Goal: Information Seeking & Learning: Check status

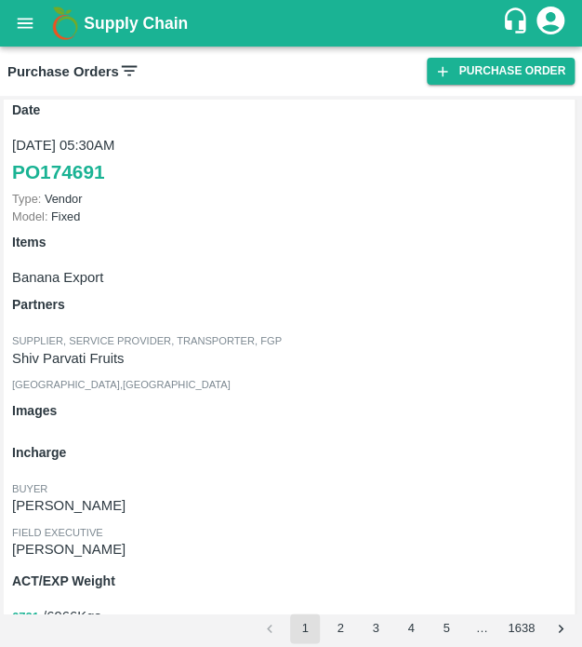
scroll to position [8527, 0]
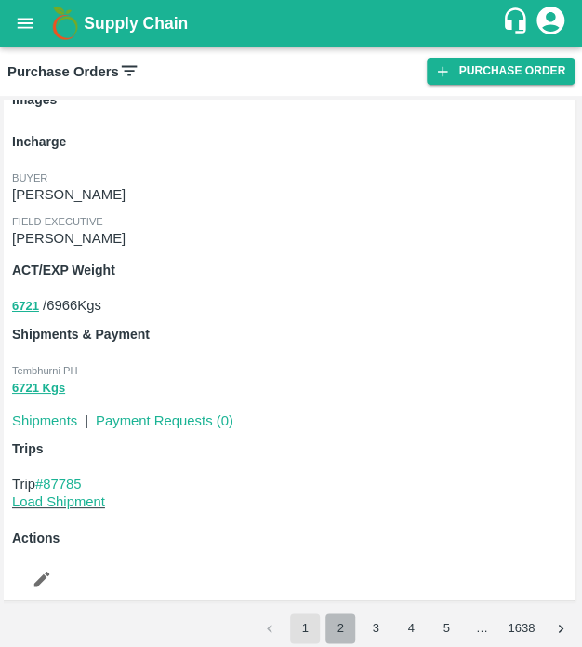
click at [332, 621] on button "2" at bounding box center [341, 628] width 30 height 30
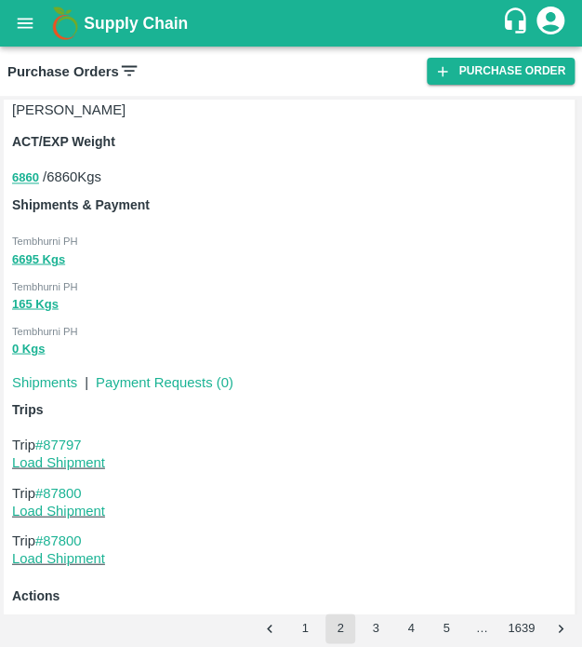
scroll to position [3485, 0]
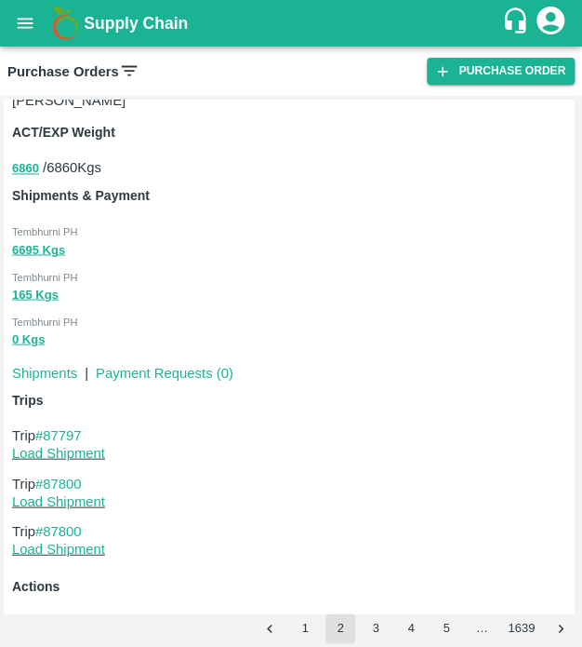
click at [80, 425] on p "Trip #87797" at bounding box center [291, 434] width 558 height 20
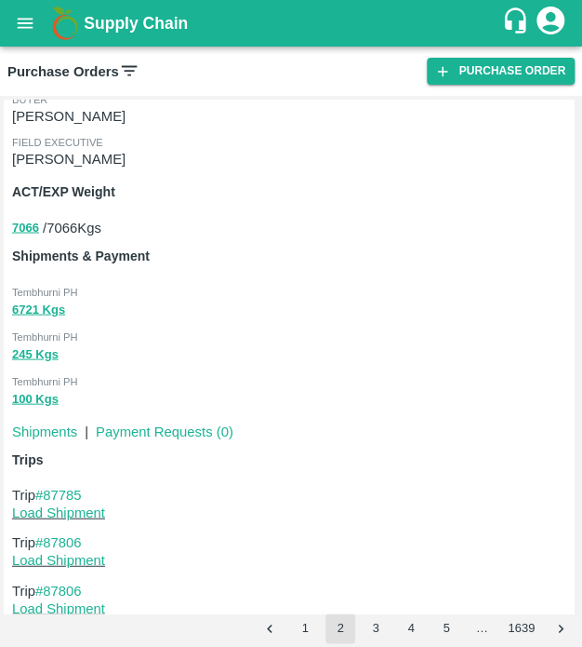
scroll to position [9452, 0]
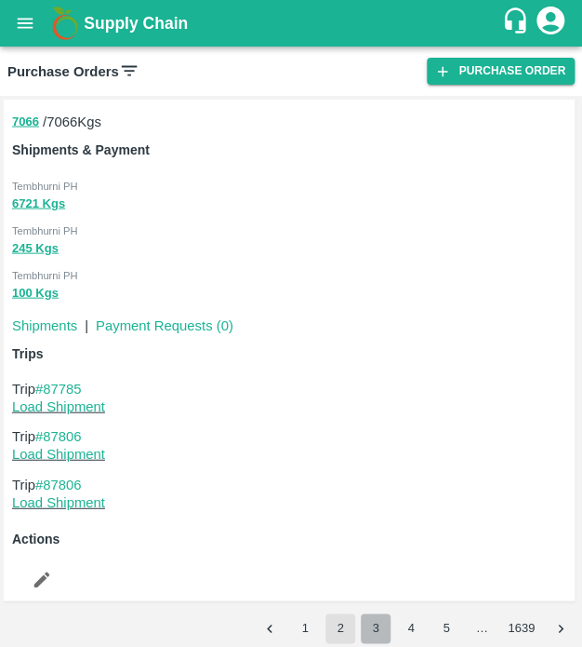
click at [383, 621] on button "3" at bounding box center [376, 628] width 30 height 30
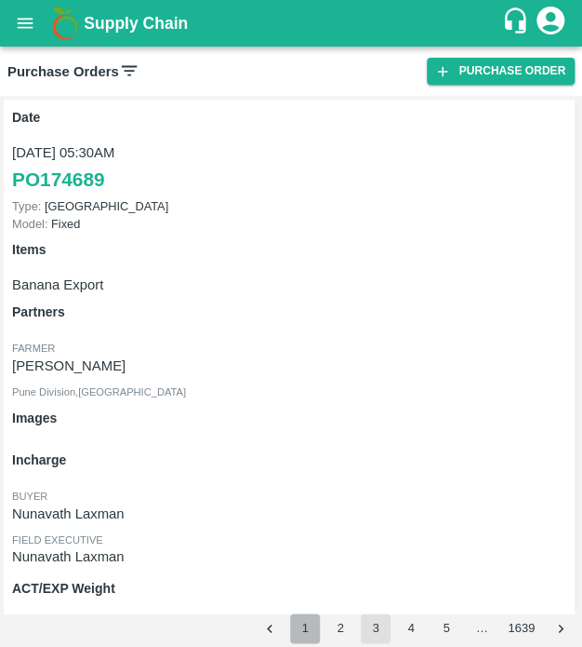
click at [292, 623] on button "1" at bounding box center [305, 628] width 30 height 30
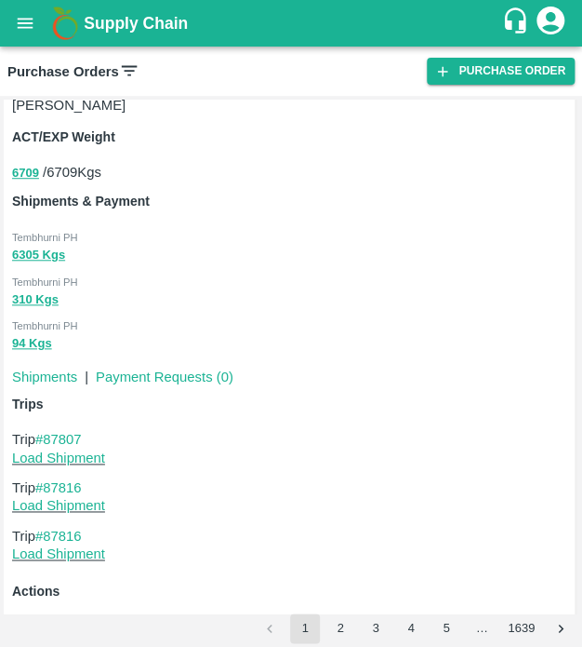
scroll to position [9037, 0]
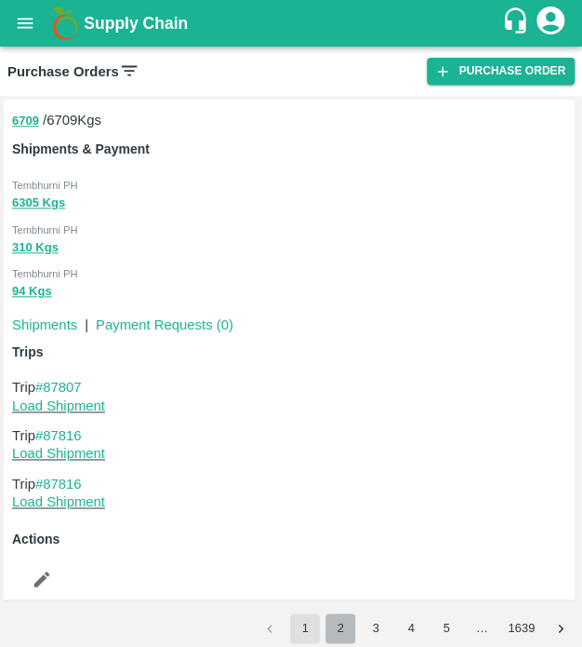
click at [341, 614] on button "2" at bounding box center [341, 628] width 30 height 30
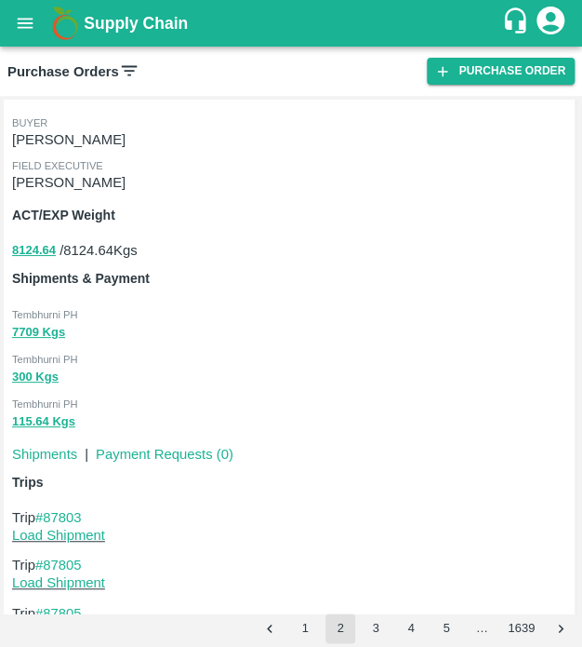
scroll to position [1496, 0]
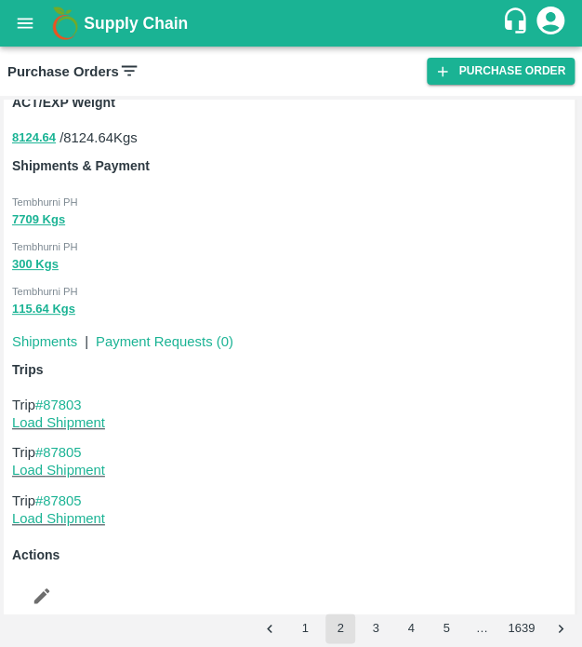
click at [87, 397] on p "Trip #87803" at bounding box center [291, 405] width 558 height 20
click at [49, 404] on link "#87803" at bounding box center [58, 404] width 47 height 15
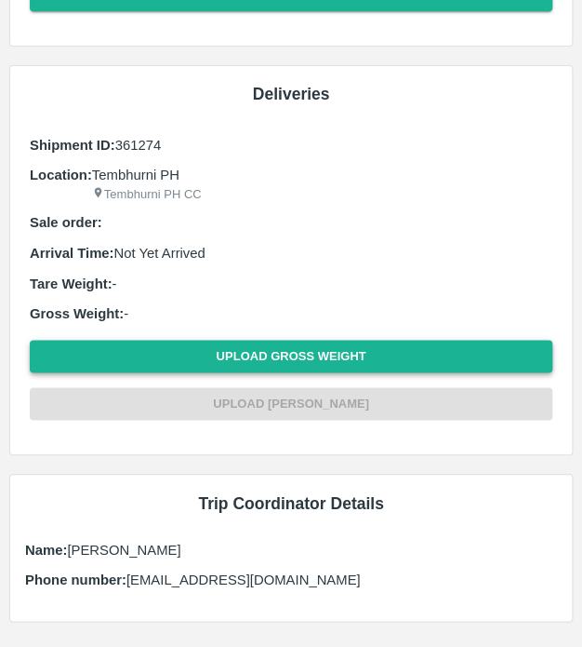
scroll to position [466, 0]
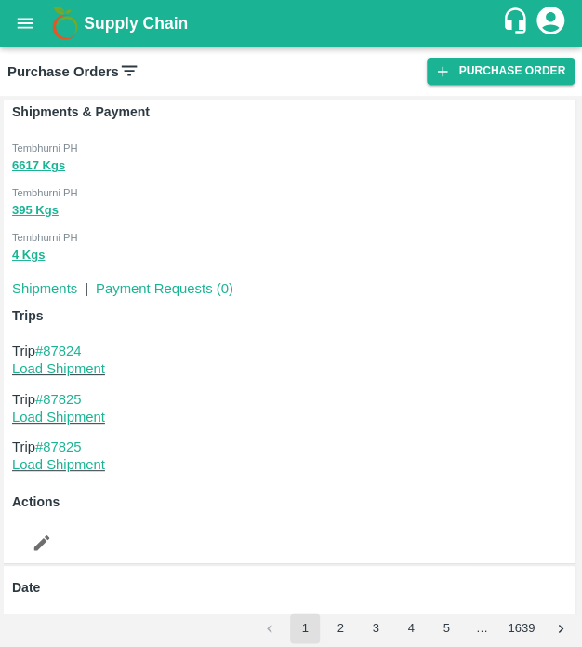
scroll to position [1366, 0]
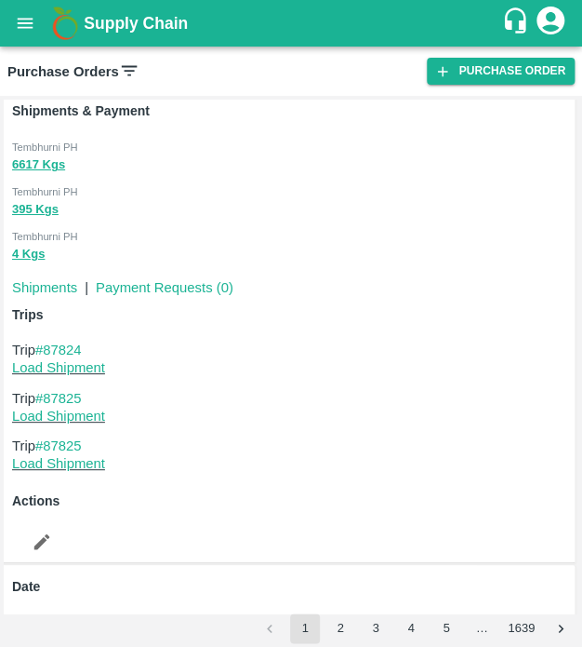
click at [60, 340] on p "Trip #87824" at bounding box center [291, 350] width 558 height 20
click at [72, 354] on link "#87824" at bounding box center [58, 349] width 47 height 15
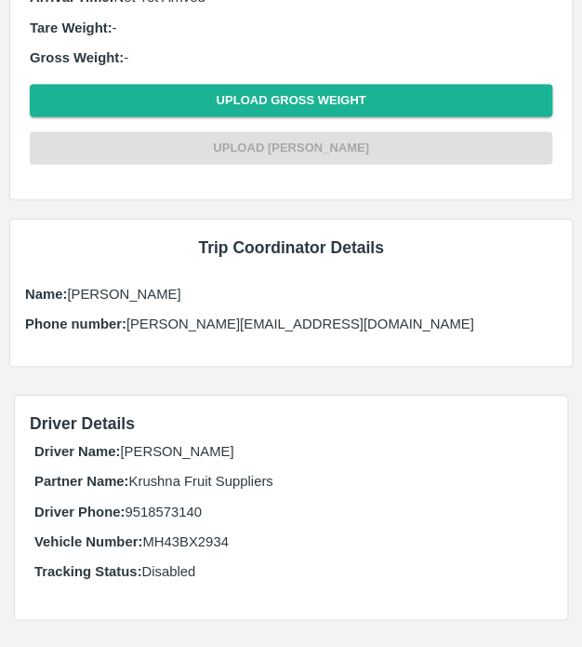
scroll to position [819, 0]
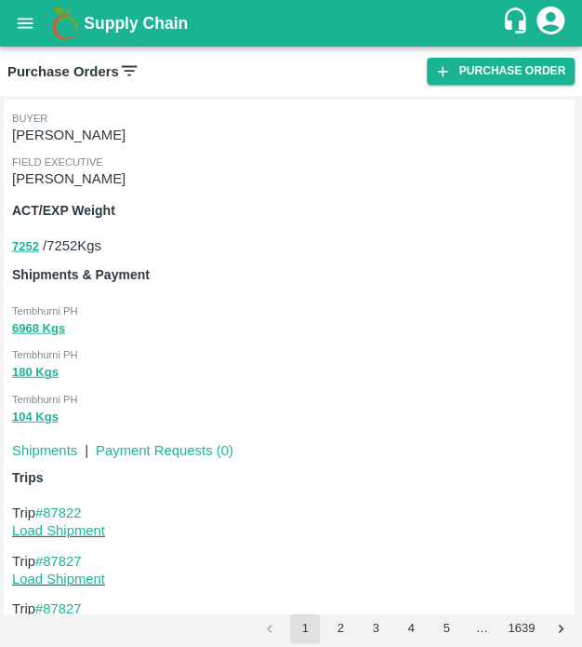
scroll to position [2217, 0]
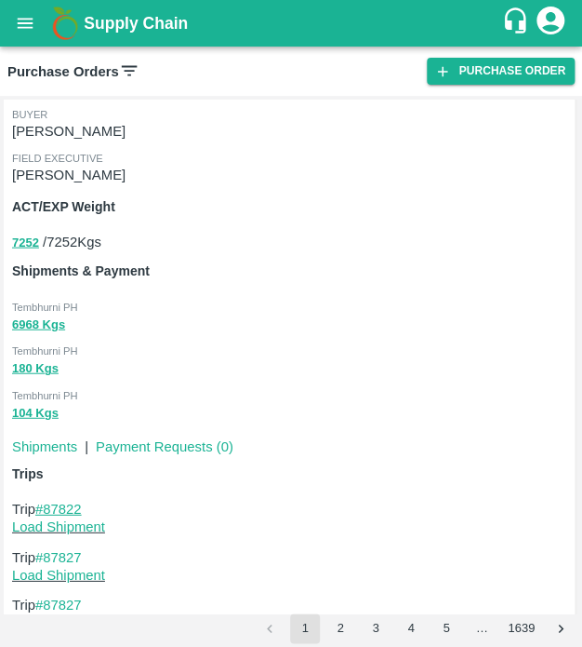
click at [79, 509] on link "#87822" at bounding box center [58, 508] width 47 height 15
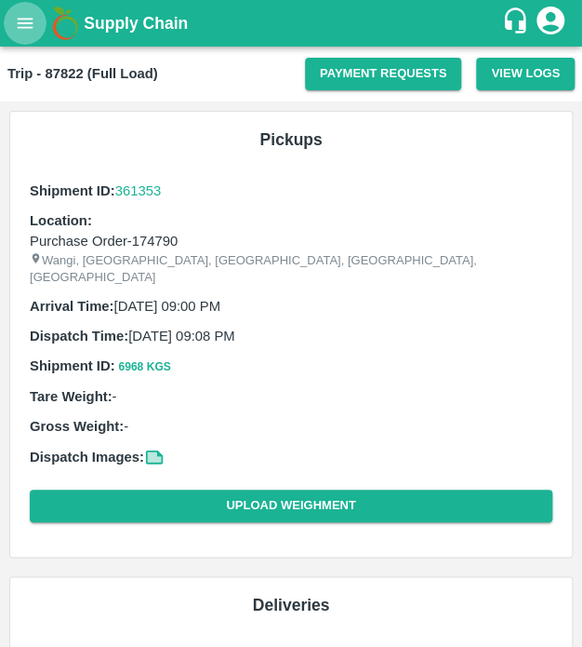
click at [32, 23] on icon "open drawer" at bounding box center [26, 23] width 16 height 10
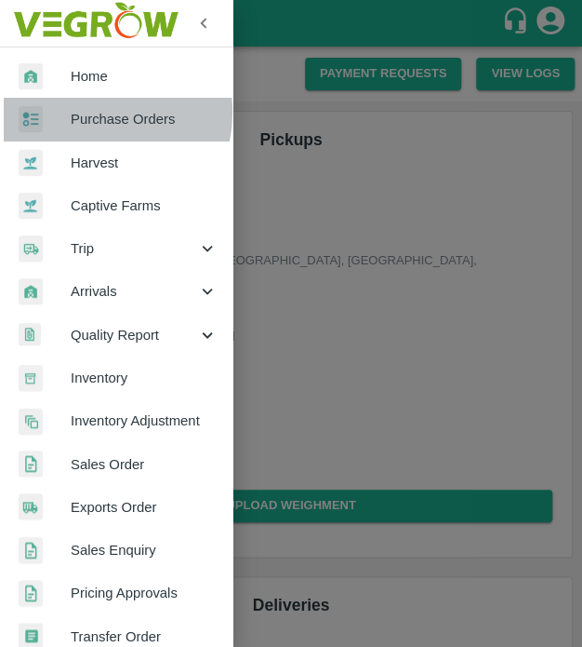
click at [95, 112] on span "Purchase Orders" at bounding box center [144, 119] width 147 height 20
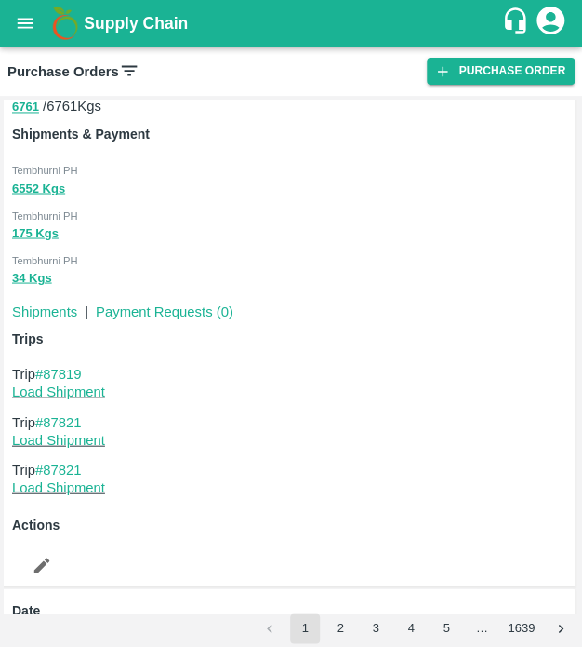
scroll to position [3551, 0]
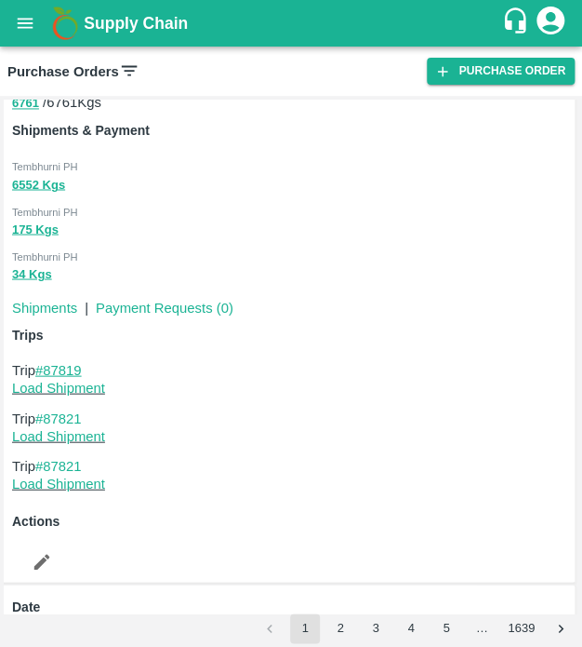
click at [75, 372] on link "#87819" at bounding box center [58, 369] width 47 height 15
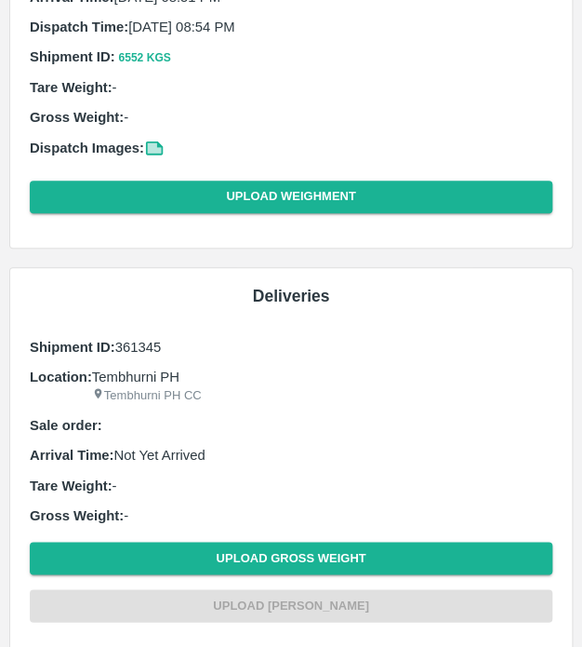
scroll to position [170, 0]
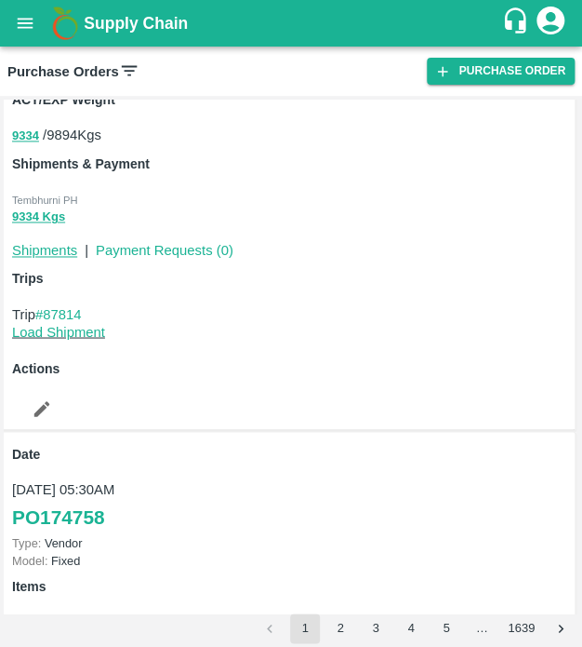
scroll to position [6364, 0]
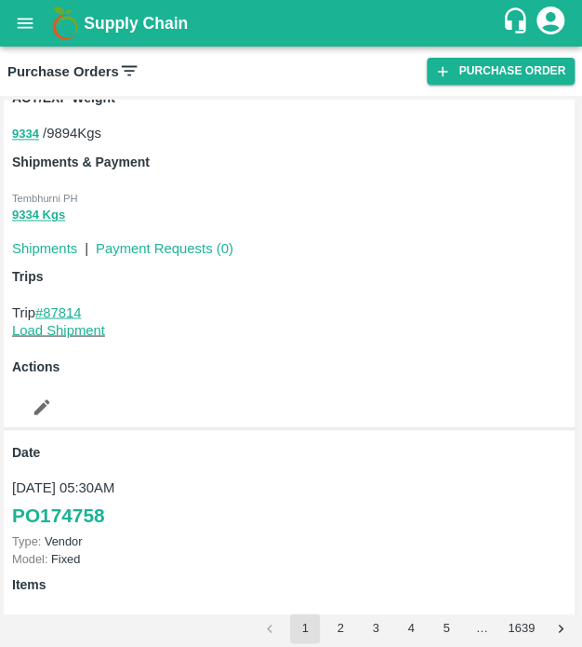
click at [63, 317] on link "#87814" at bounding box center [58, 311] width 47 height 15
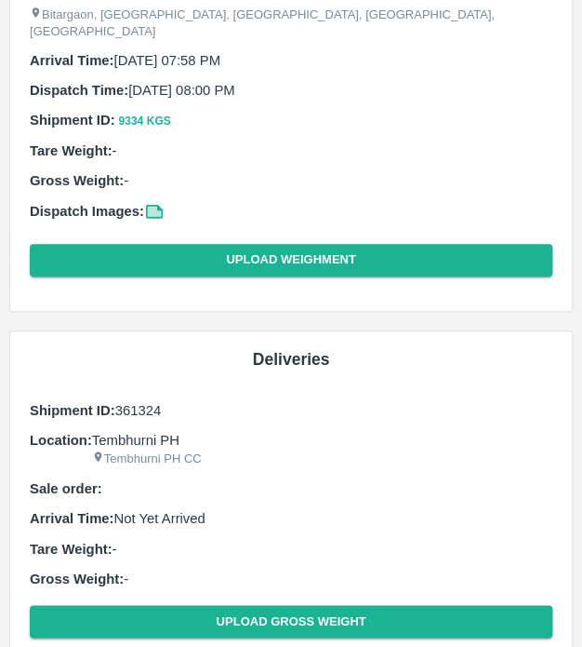
scroll to position [241, 0]
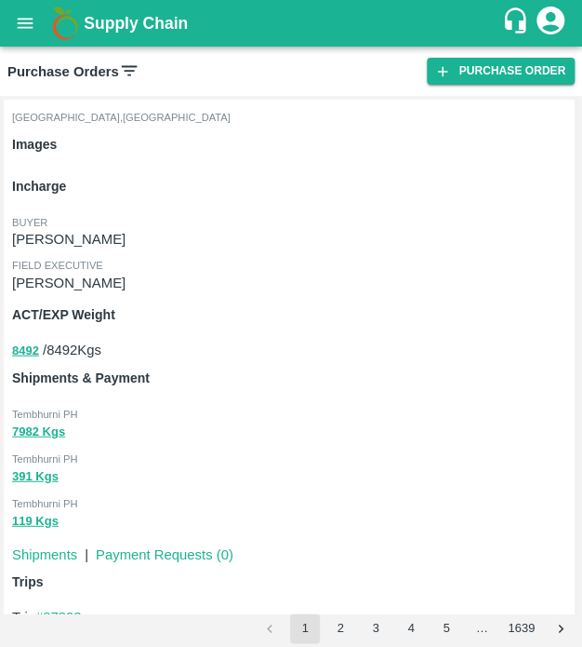
scroll to position [7985, 0]
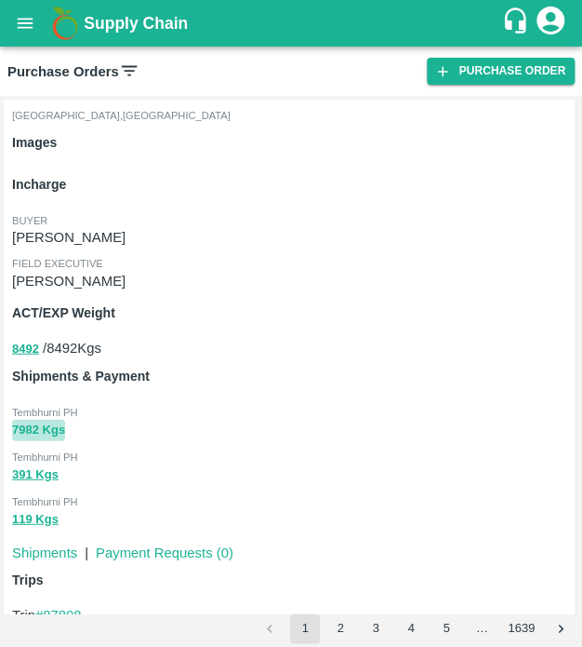
click at [55, 432] on button "7982 Kgs" at bounding box center [38, 429] width 53 height 21
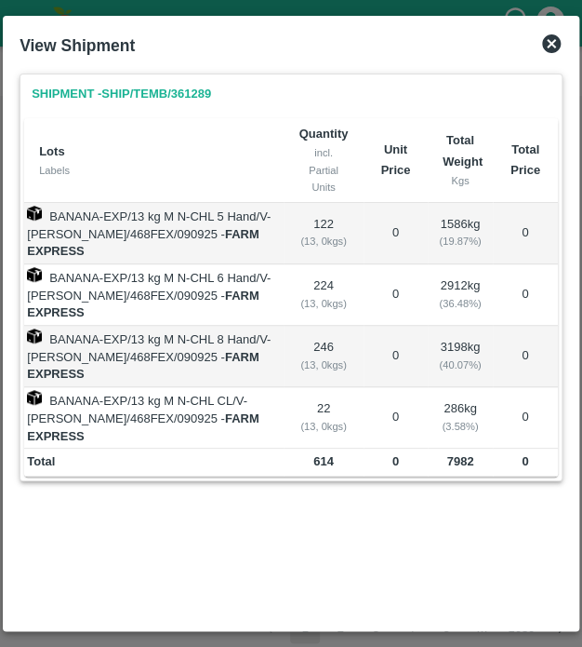
click at [551, 39] on icon at bounding box center [551, 43] width 19 height 19
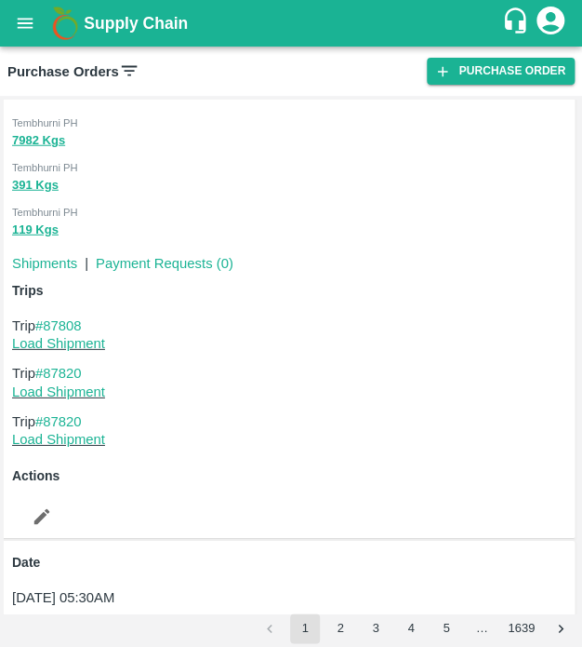
scroll to position [8275, 0]
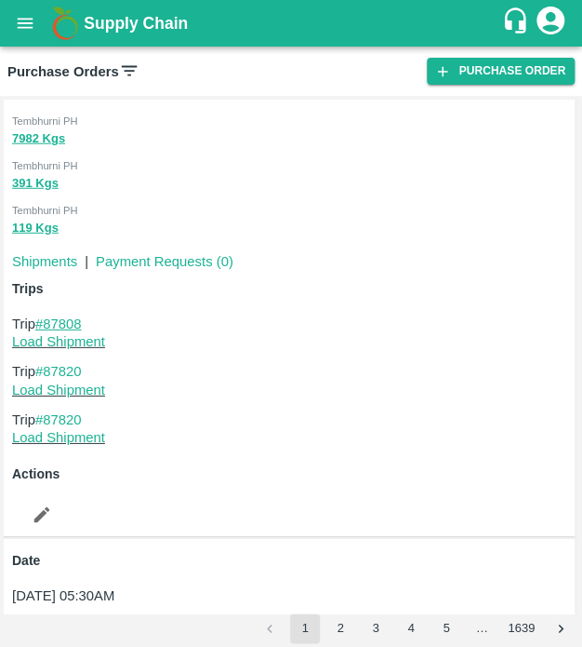
click at [71, 319] on link "#87808" at bounding box center [58, 323] width 47 height 15
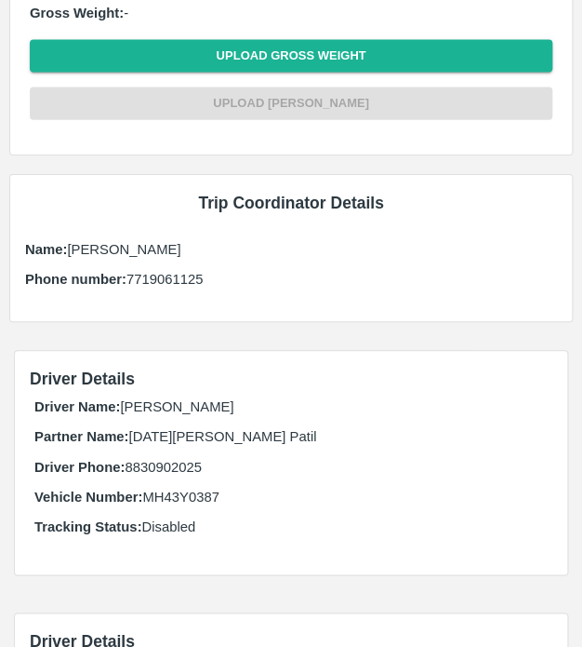
scroll to position [819, 0]
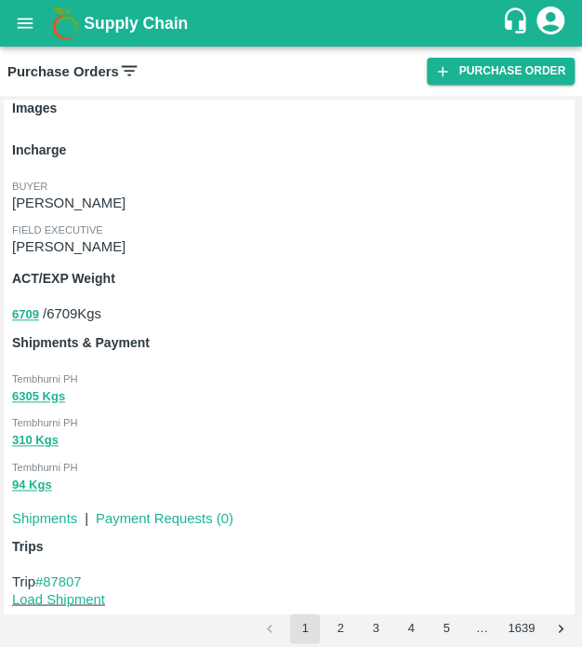
scroll to position [9222, 0]
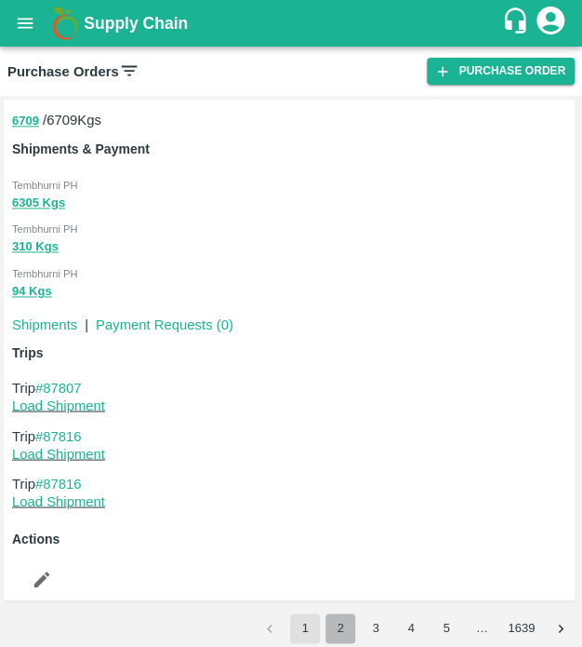
click at [326, 622] on button "2" at bounding box center [341, 628] width 30 height 30
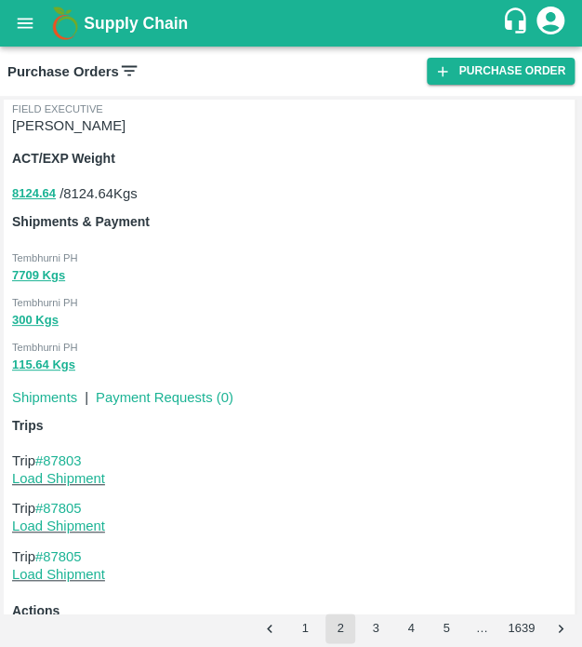
scroll to position [1457, 0]
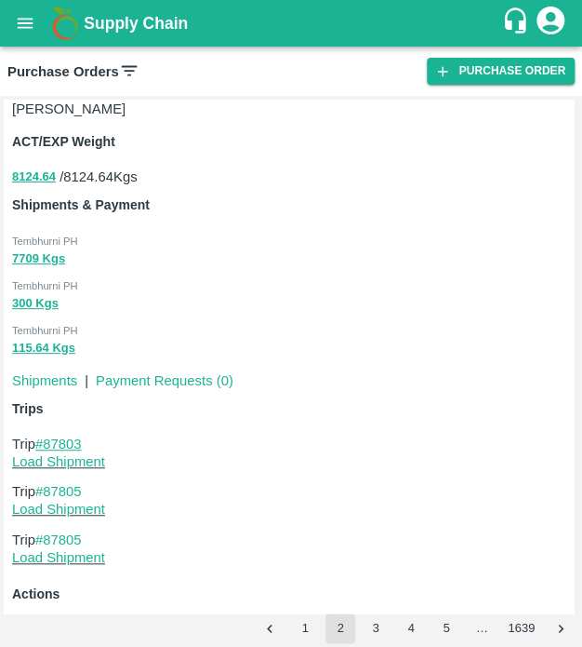
click at [72, 441] on link "#87803" at bounding box center [58, 443] width 47 height 15
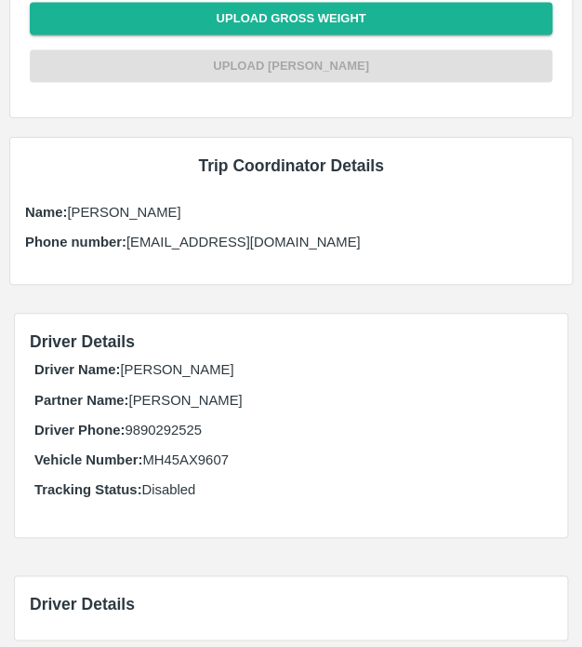
scroll to position [819, 0]
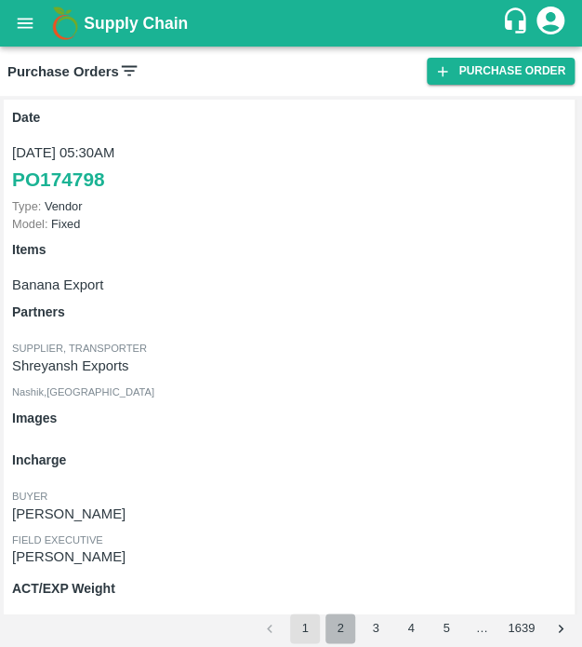
click at [344, 621] on button "2" at bounding box center [341, 628] width 30 height 30
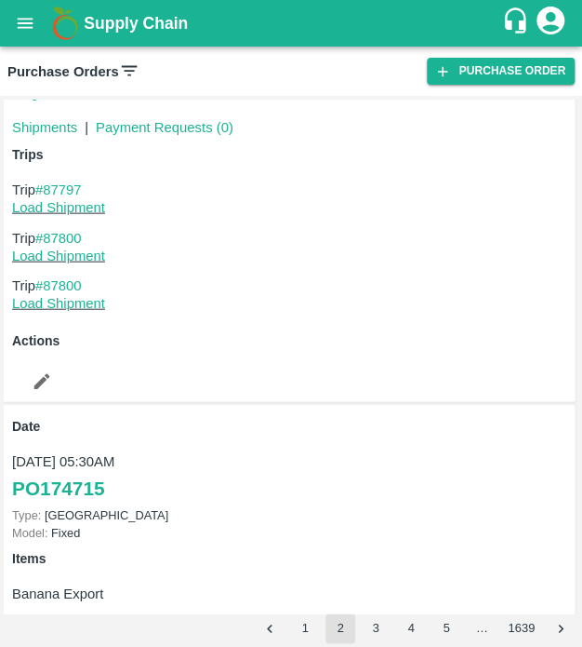
scroll to position [3731, 0]
click at [69, 179] on p "Trip #87797" at bounding box center [291, 189] width 558 height 20
click at [75, 181] on p "Trip #87797" at bounding box center [291, 189] width 558 height 20
click at [84, 227] on p "Trip #87800" at bounding box center [291, 237] width 558 height 20
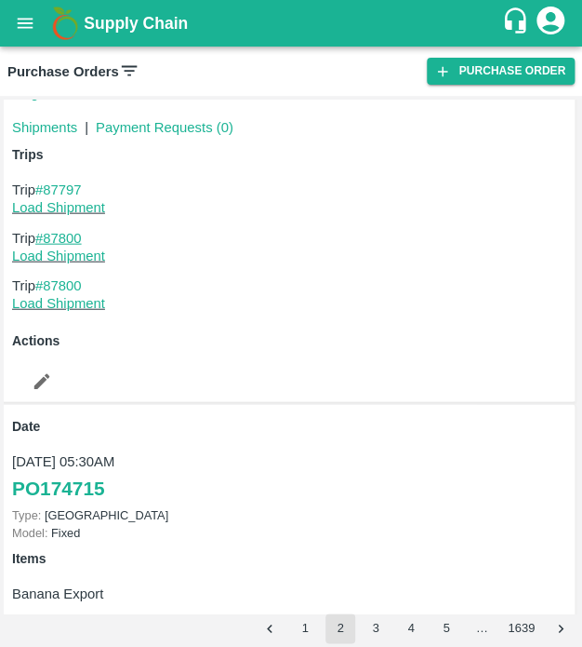
click at [74, 238] on link "#87800" at bounding box center [58, 237] width 47 height 15
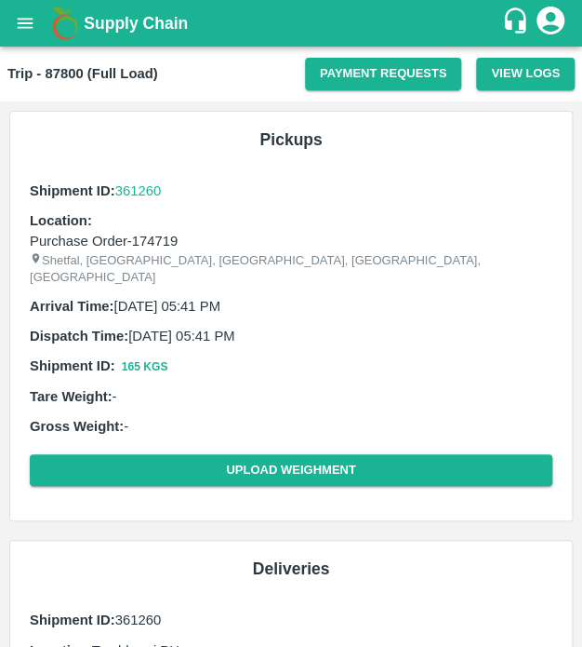
scroll to position [783, 0]
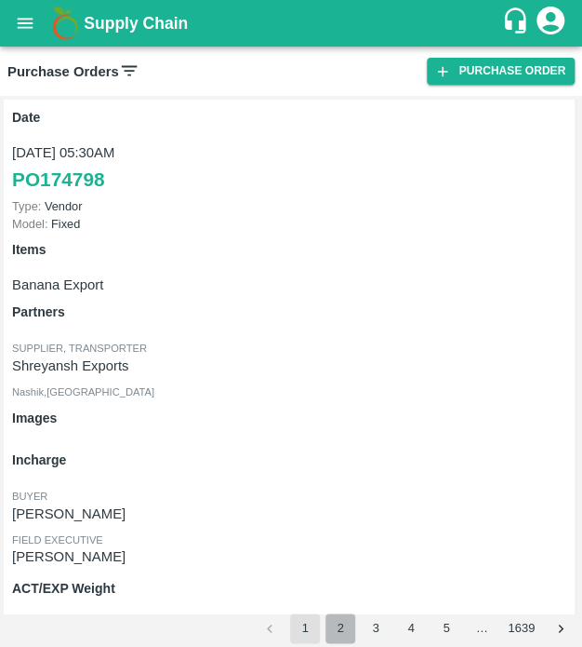
click at [347, 621] on button "2" at bounding box center [341, 628] width 30 height 30
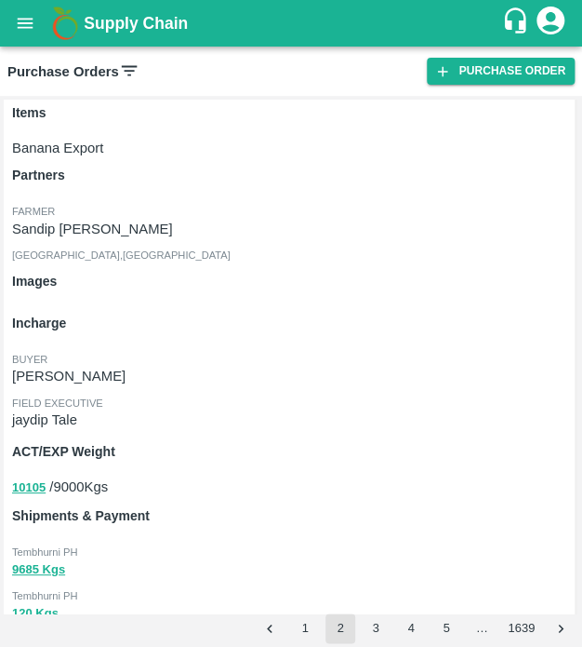
scroll to position [4178, 0]
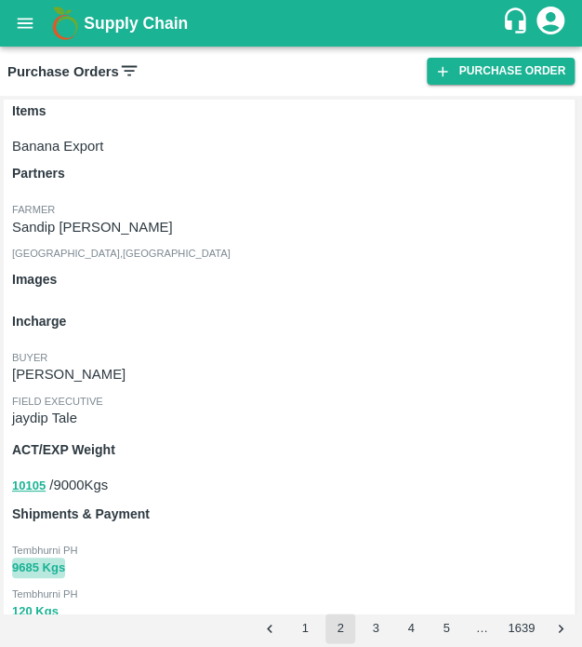
click at [63, 571] on button "9685 Kgs" at bounding box center [38, 567] width 53 height 21
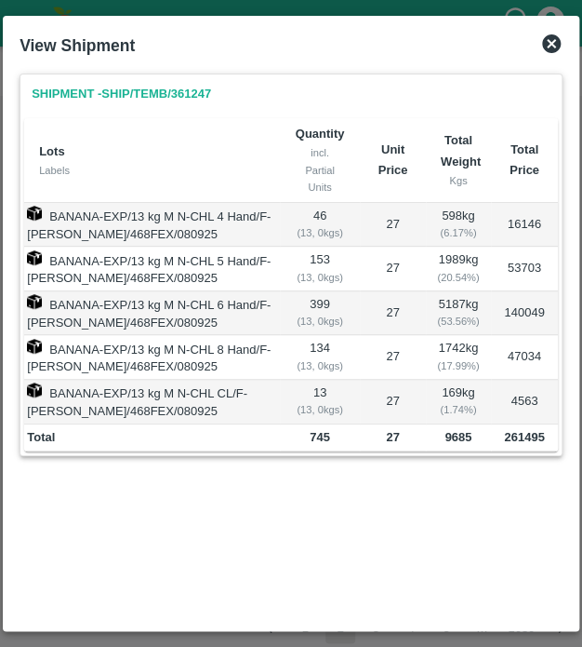
click at [554, 41] on icon at bounding box center [552, 44] width 22 height 22
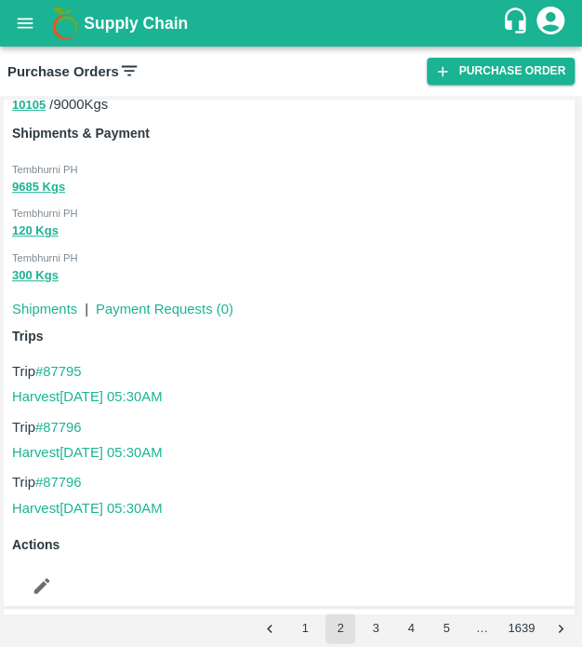
scroll to position [4574, 0]
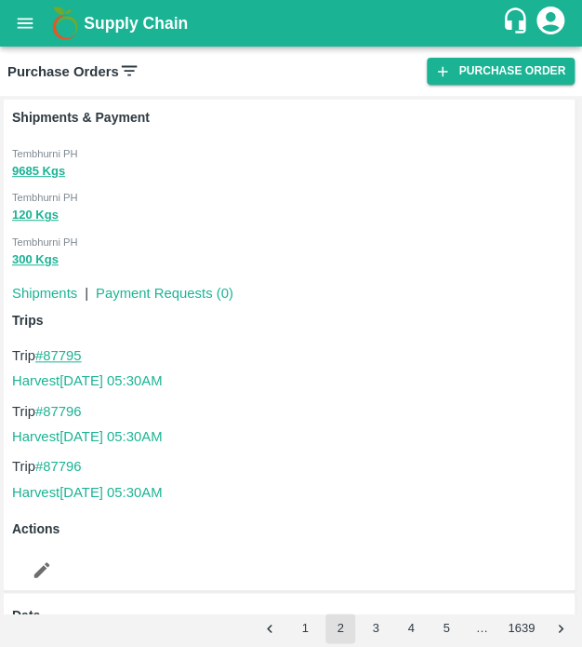
click at [74, 358] on link "#87795" at bounding box center [58, 355] width 47 height 15
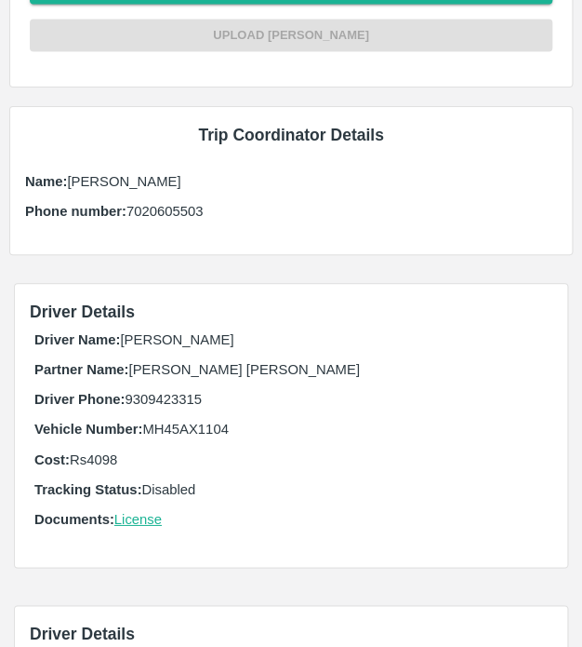
scroll to position [843, 0]
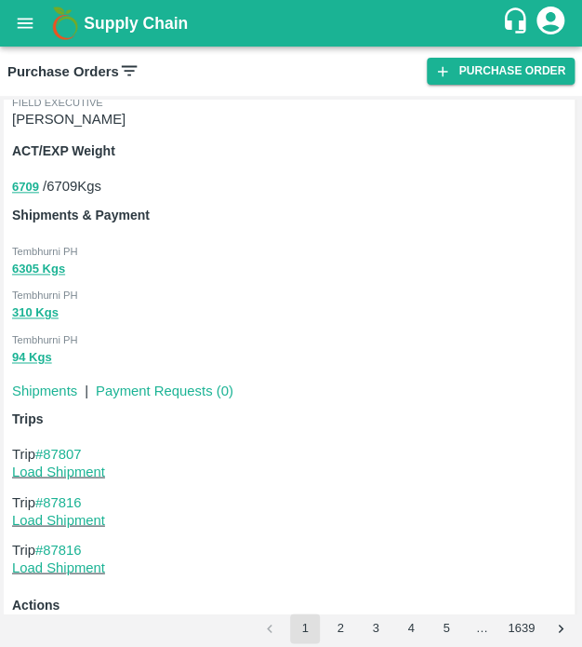
scroll to position [9222, 0]
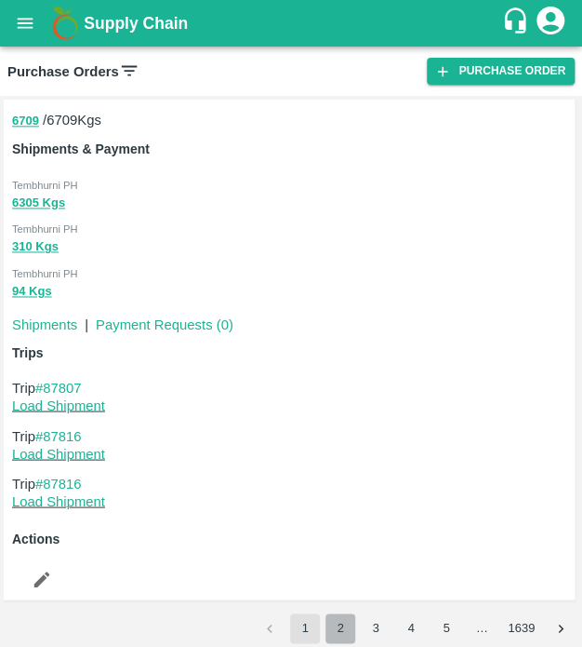
click at [339, 628] on button "2" at bounding box center [341, 628] width 30 height 30
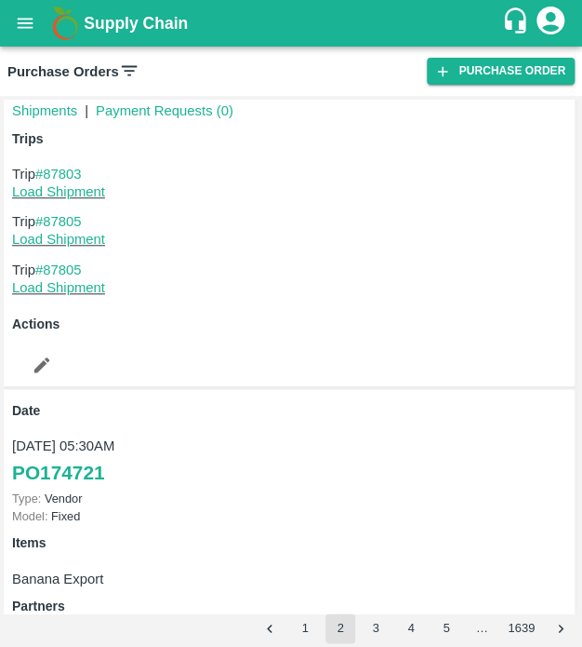
scroll to position [1731, 0]
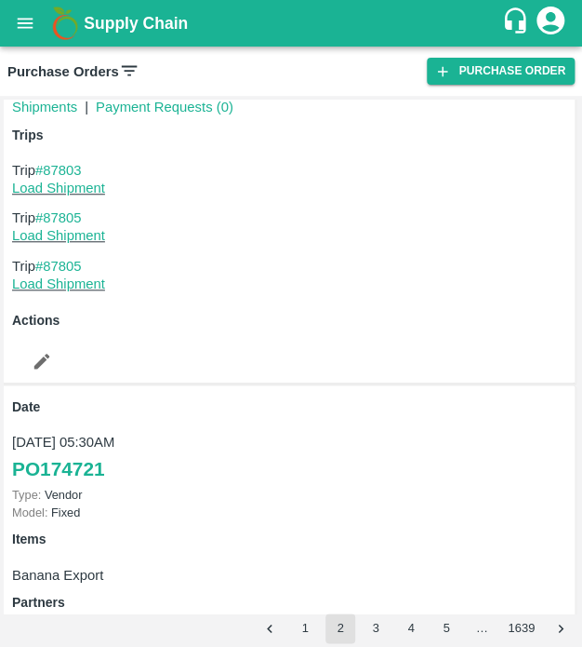
click at [74, 256] on p "Trip #87805" at bounding box center [291, 266] width 558 height 20
click at [71, 213] on link "#87805" at bounding box center [58, 217] width 47 height 15
